Goal: Check status

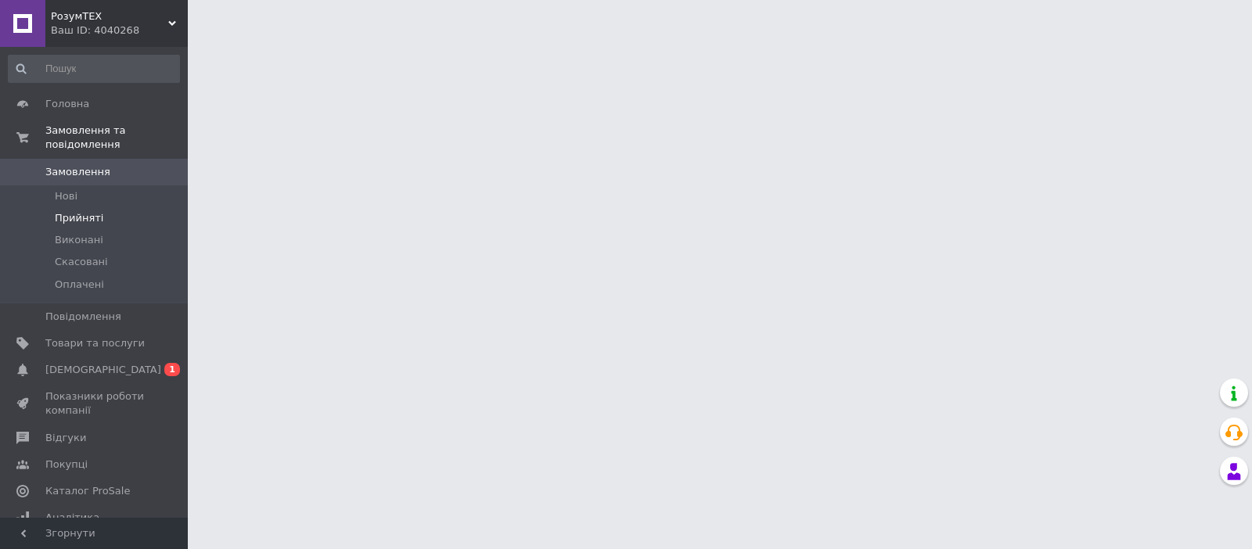
click at [112, 207] on li "Прийняті" at bounding box center [94, 218] width 188 height 22
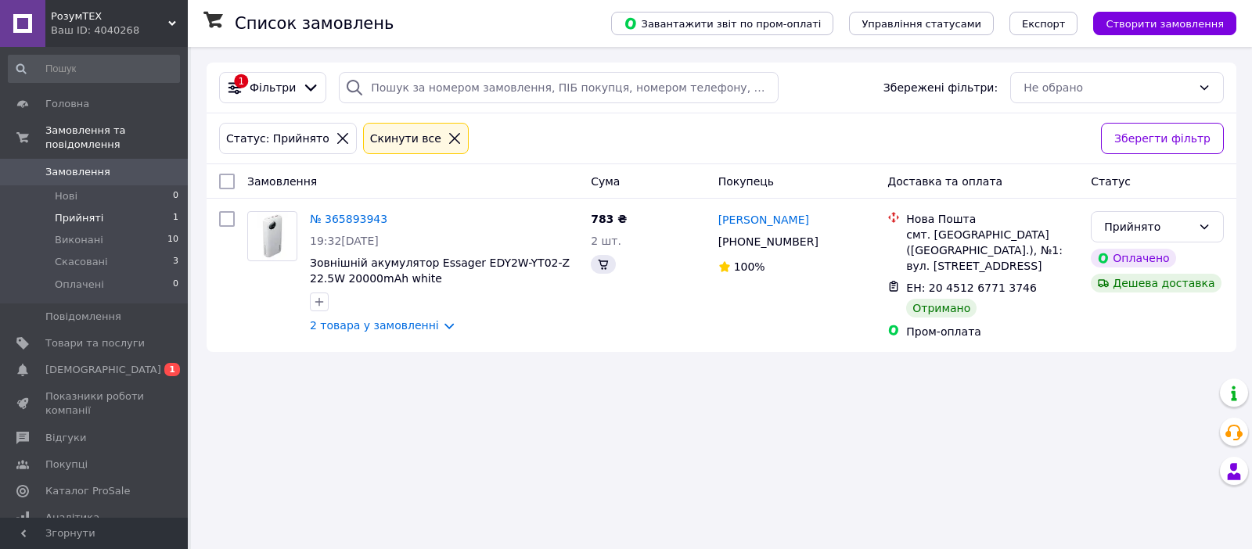
click at [368, 222] on link "№ 365893943" at bounding box center [348, 219] width 77 height 13
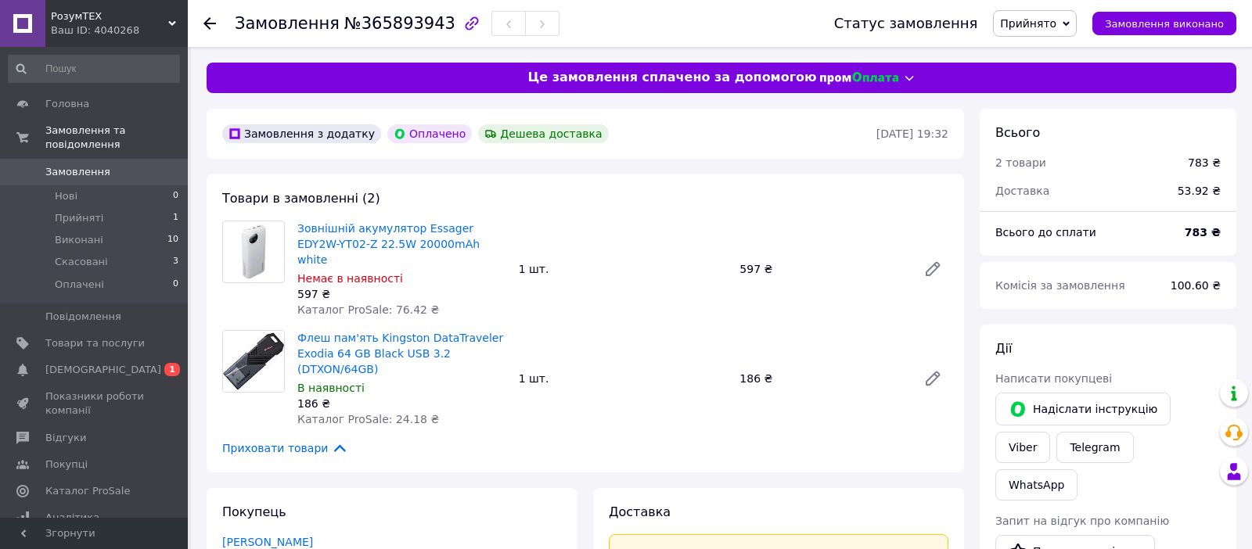
click at [1056, 27] on span "Прийнято" at bounding box center [1028, 23] width 56 height 13
click at [1049, 52] on li "Виконано" at bounding box center [1035, 54] width 82 height 23
click at [79, 363] on span "[DEMOGRAPHIC_DATA]" at bounding box center [103, 370] width 116 height 14
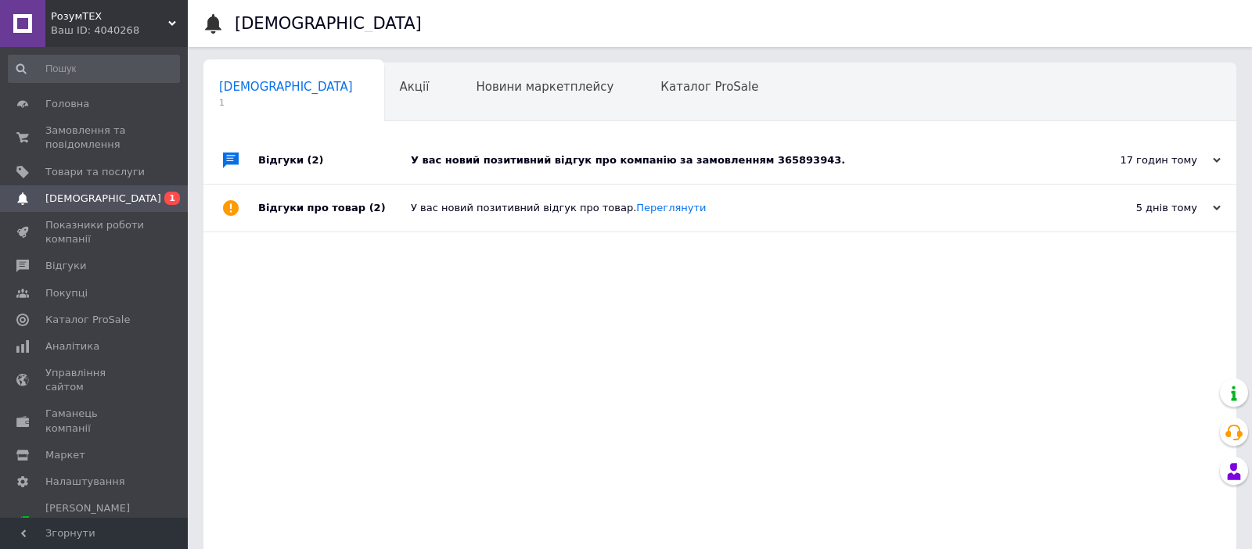
click at [492, 160] on div "У вас новий позитивний відгук про компанію за замовленням 365893943." at bounding box center [737, 160] width 653 height 14
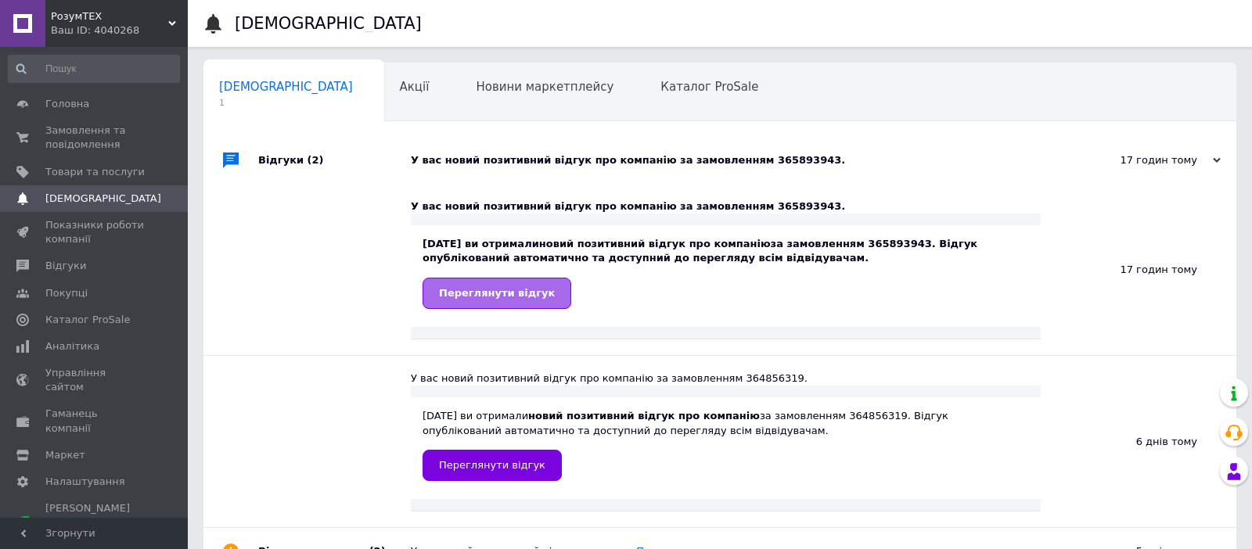
click at [495, 299] on span "Переглянути відгук" at bounding box center [497, 293] width 116 height 12
